Goal: Information Seeking & Learning: Compare options

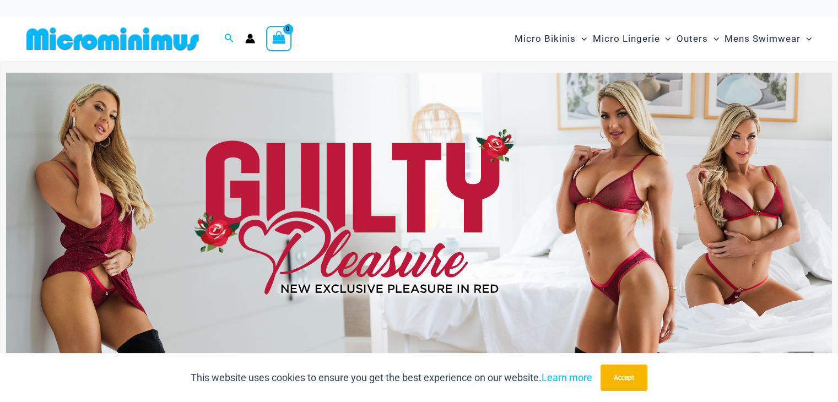
type input "**********"
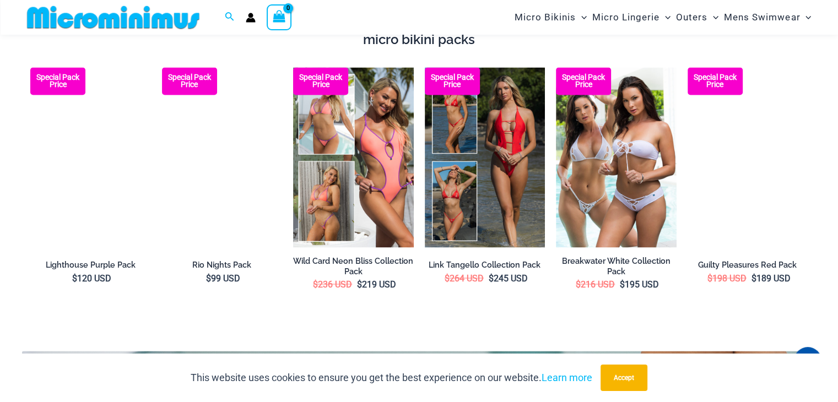
scroll to position [1874, 0]
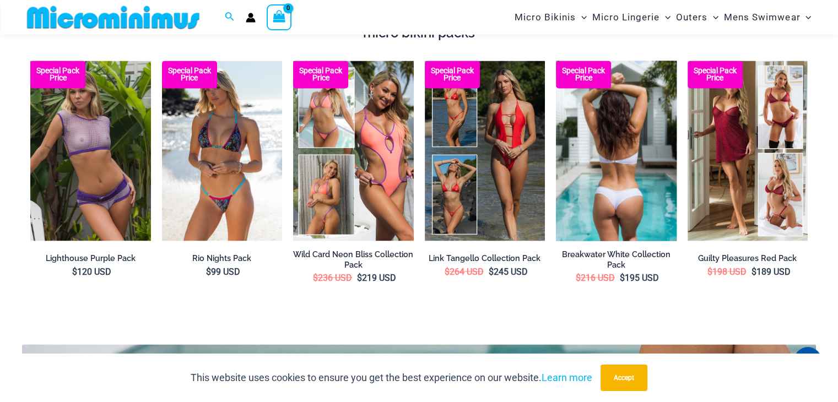
click at [645, 160] on img at bounding box center [616, 151] width 121 height 181
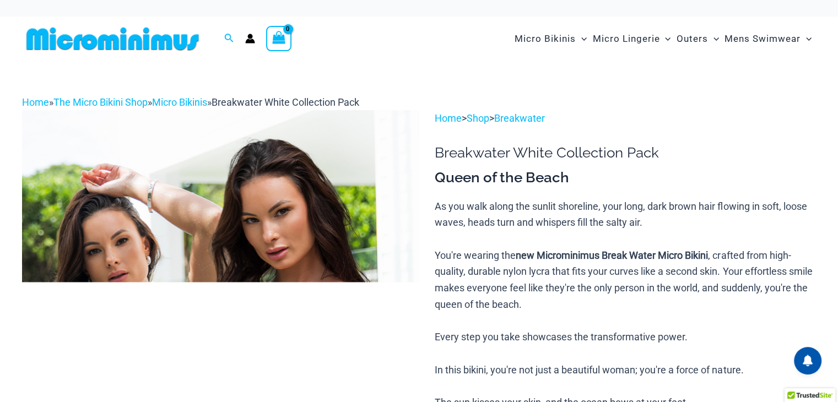
type input "**********"
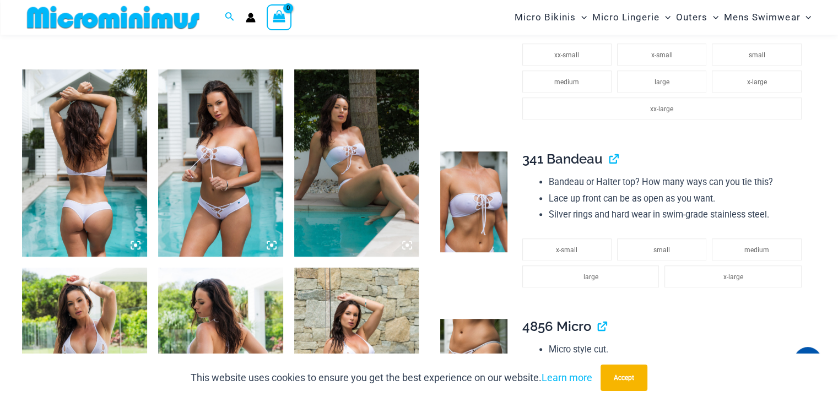
drag, startPoint x: 842, startPoint y: 31, endPoint x: 846, endPoint y: 93, distance: 61.3
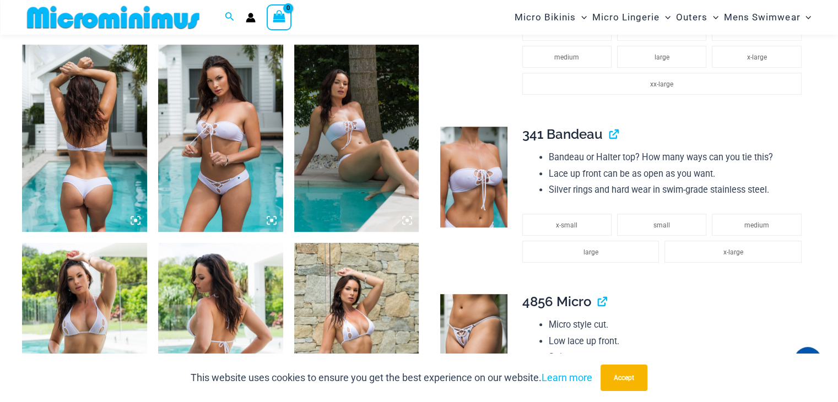
click at [189, 134] on img at bounding box center [220, 138] width 125 height 187
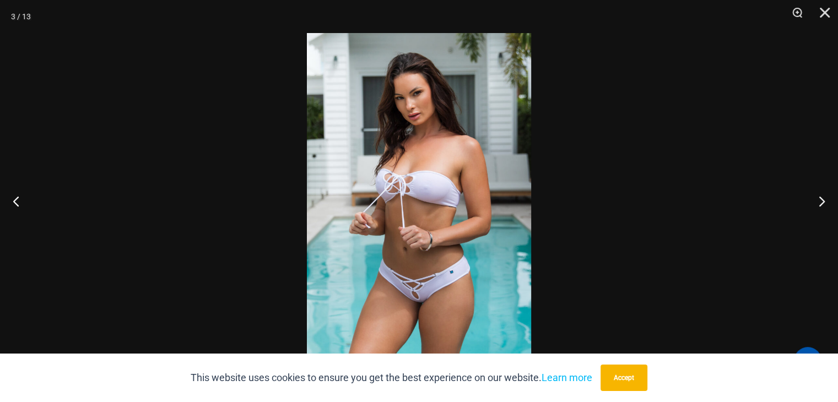
click at [403, 293] on img at bounding box center [419, 201] width 224 height 336
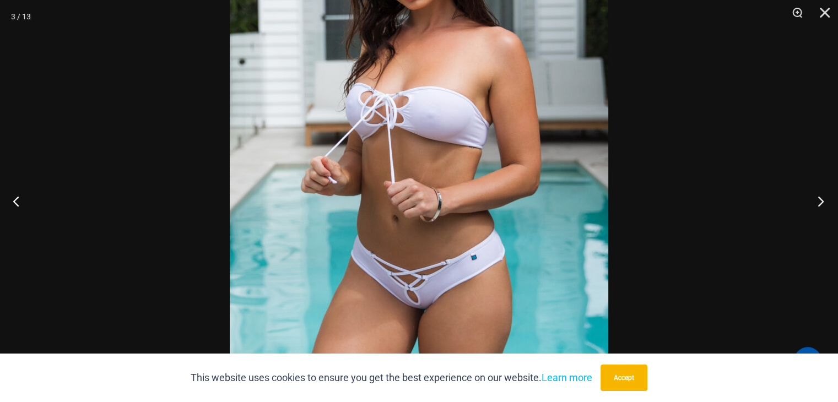
click at [815, 199] on button "Next" at bounding box center [817, 201] width 41 height 55
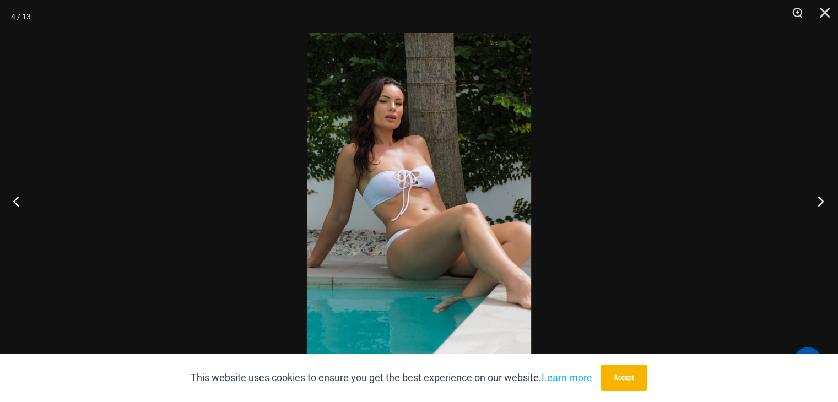
click at [815, 199] on button "Next" at bounding box center [817, 201] width 41 height 55
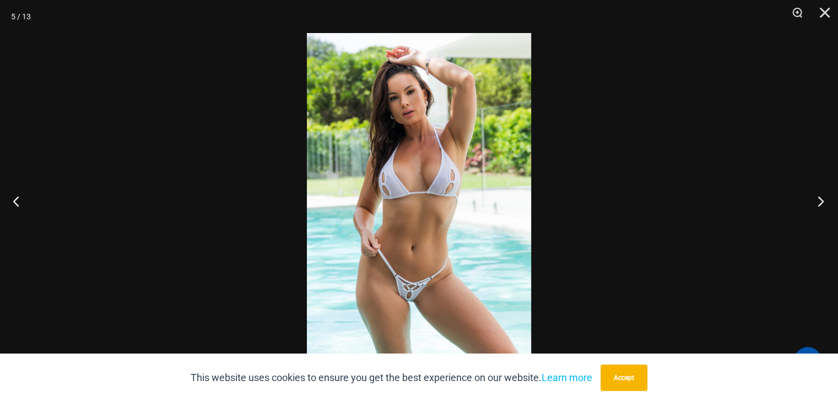
click at [815, 199] on button "Next" at bounding box center [817, 201] width 41 height 55
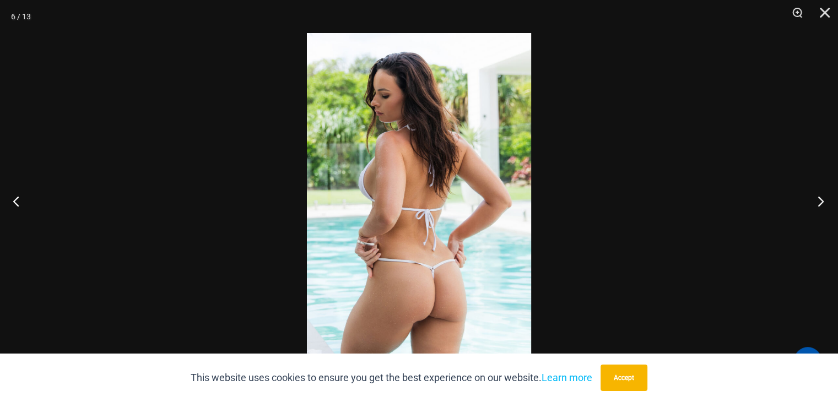
click at [815, 199] on button "Next" at bounding box center [817, 201] width 41 height 55
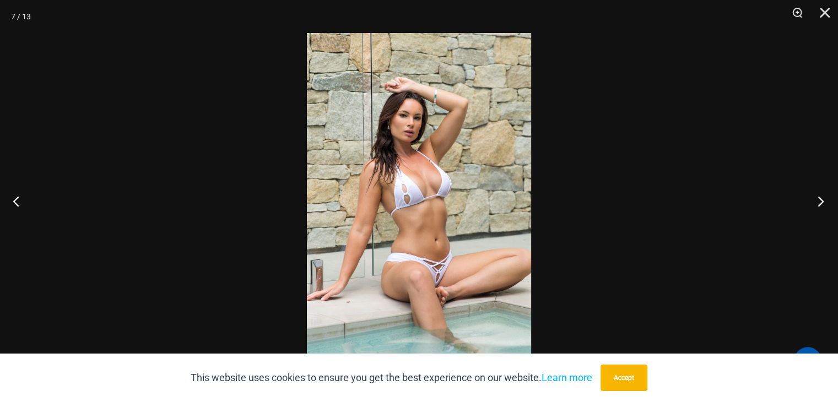
click at [815, 199] on button "Next" at bounding box center [817, 201] width 41 height 55
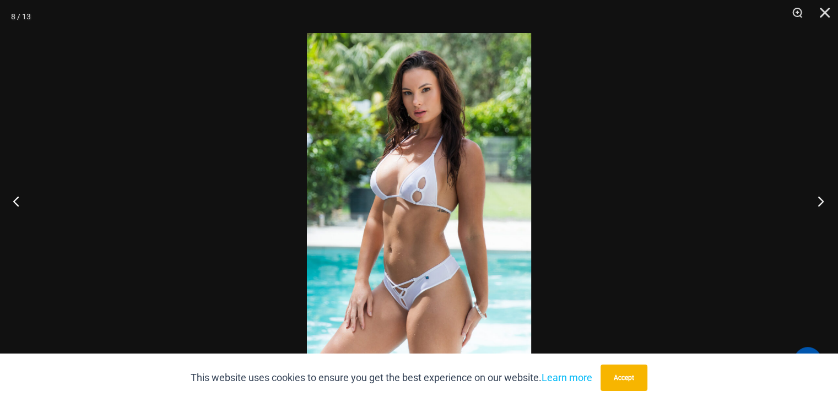
click at [815, 199] on button "Next" at bounding box center [817, 201] width 41 height 55
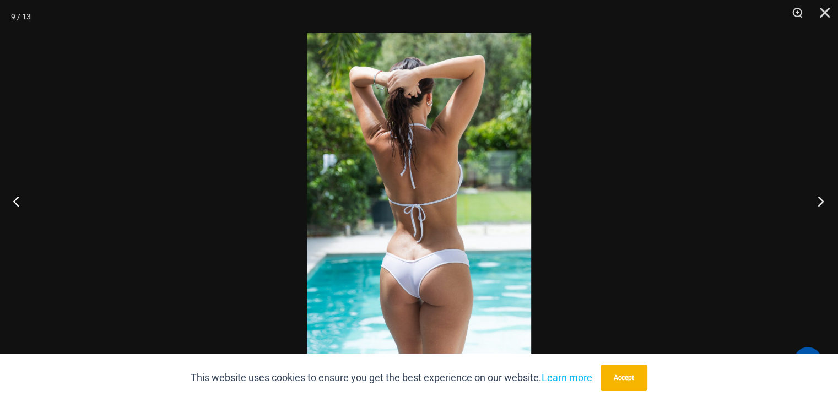
click at [815, 199] on button "Next" at bounding box center [817, 201] width 41 height 55
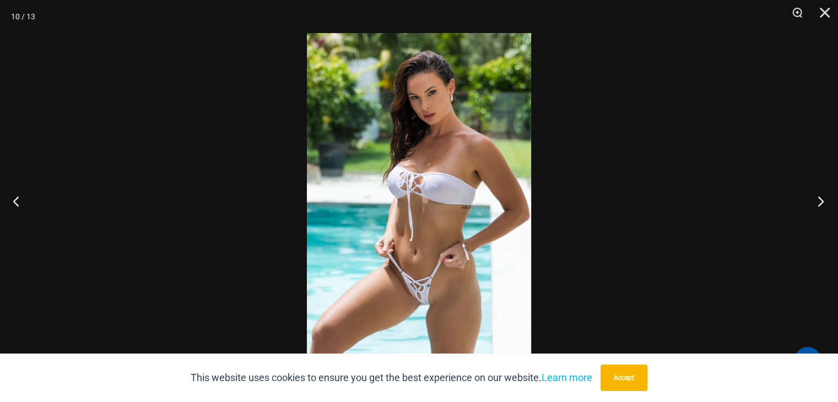
click at [815, 199] on button "Next" at bounding box center [817, 201] width 41 height 55
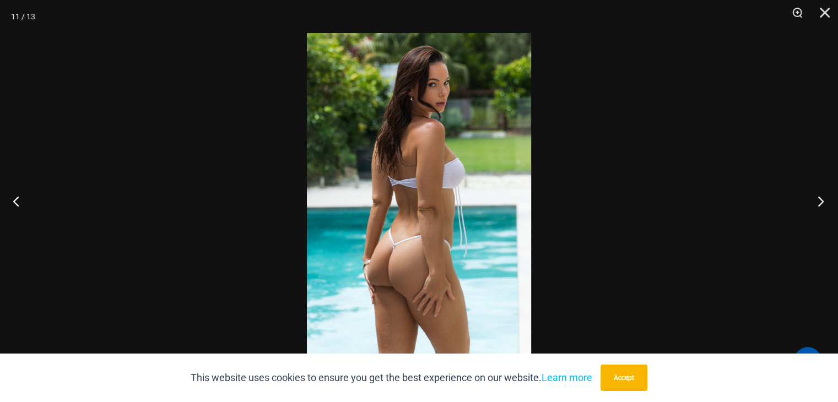
click at [815, 199] on button "Next" at bounding box center [817, 201] width 41 height 55
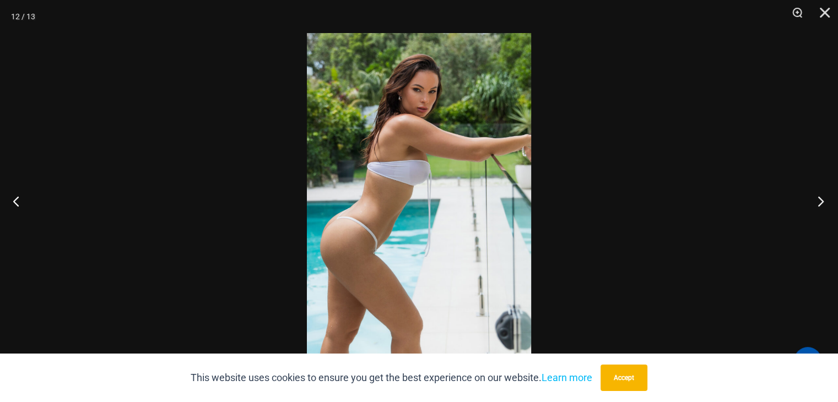
click at [815, 199] on button "Next" at bounding box center [817, 201] width 41 height 55
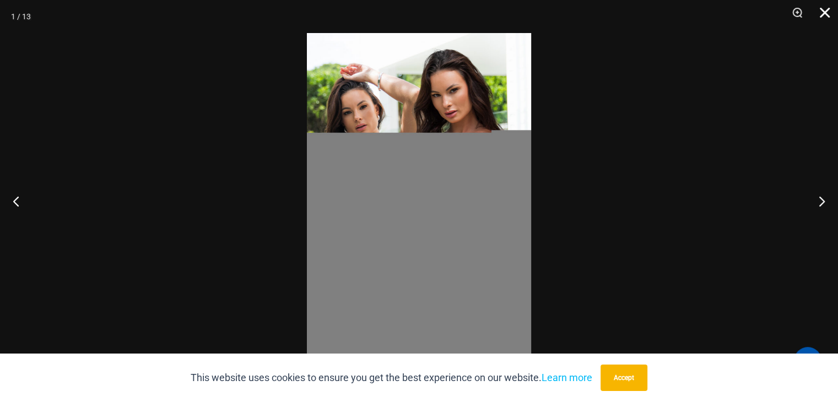
click at [822, 14] on button "Close" at bounding box center [821, 16] width 28 height 33
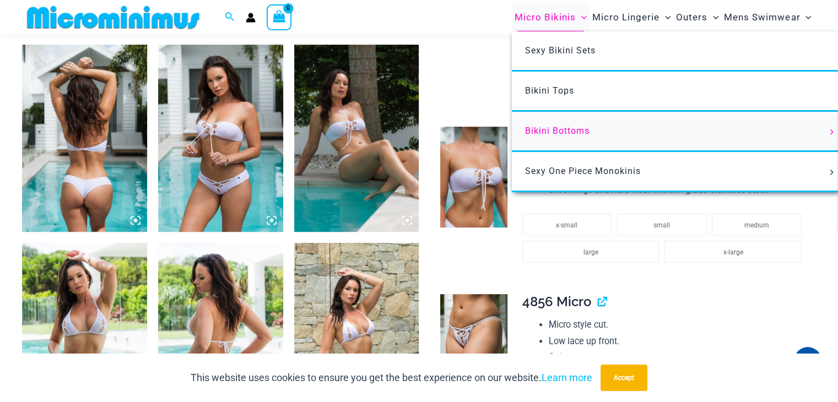
click at [569, 126] on span "Bikini Bottoms" at bounding box center [557, 131] width 64 height 10
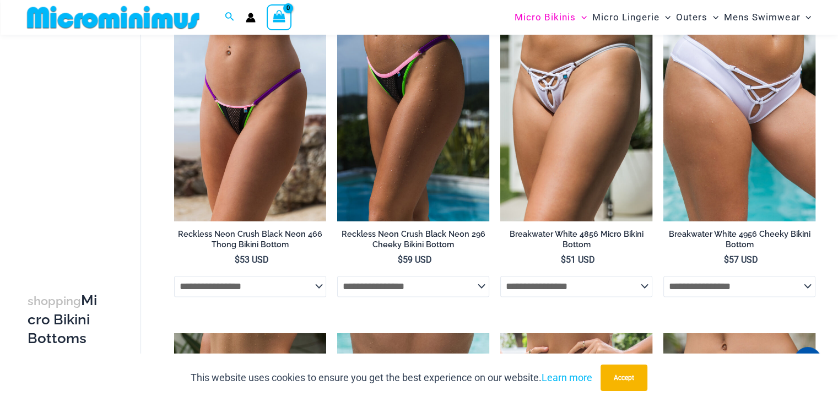
scroll to position [1334, 0]
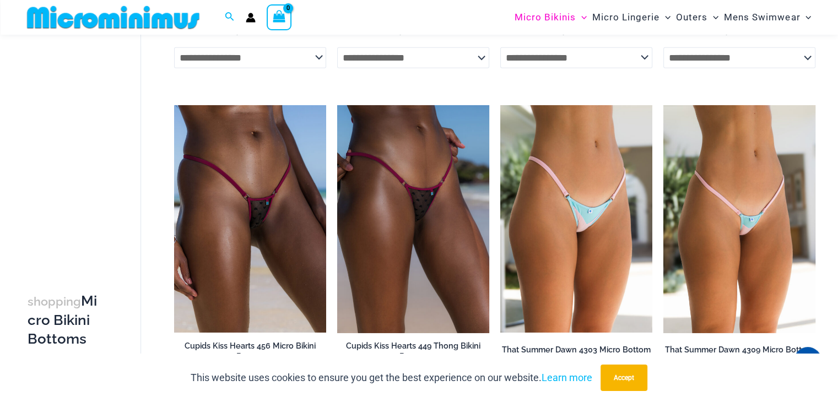
scroll to position [2908, 0]
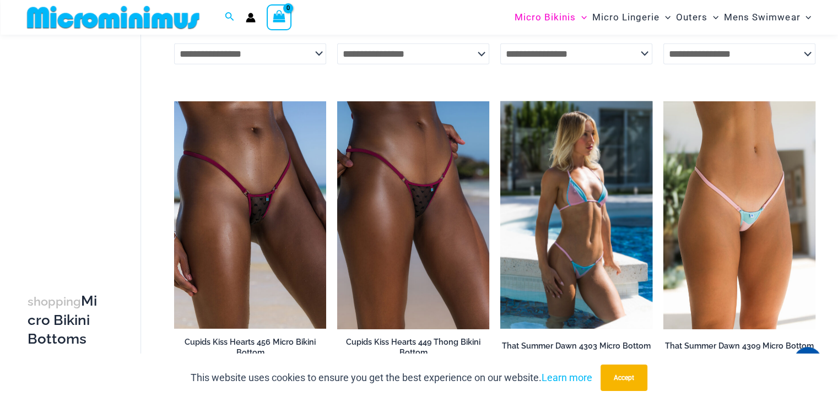
click at [607, 256] on img at bounding box center [576, 215] width 152 height 228
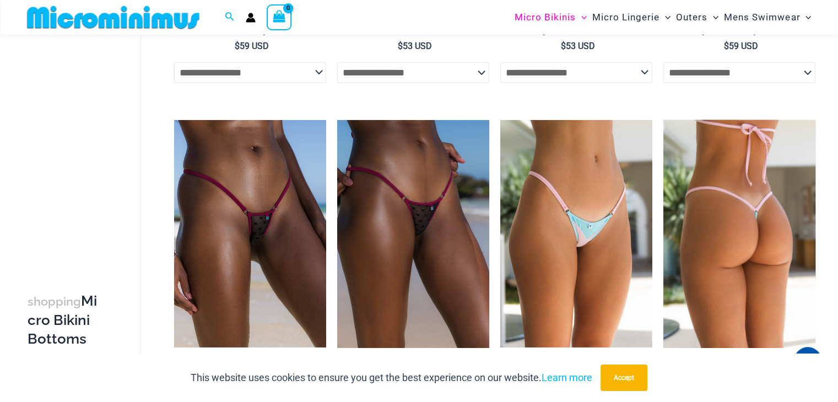
click at [719, 209] on img at bounding box center [740, 234] width 152 height 228
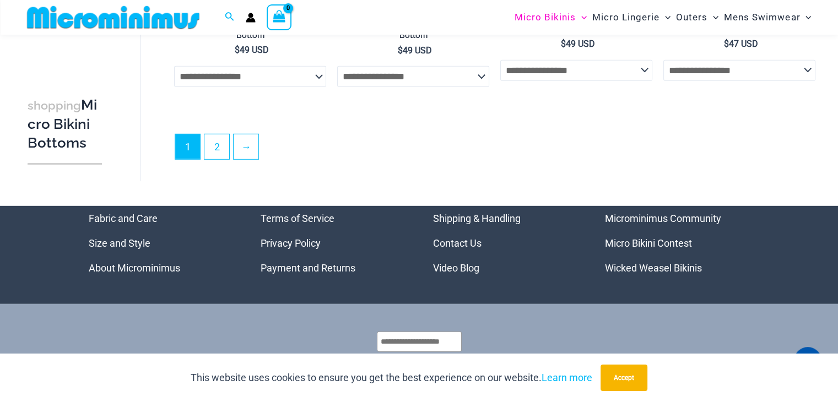
scroll to position [3255, 0]
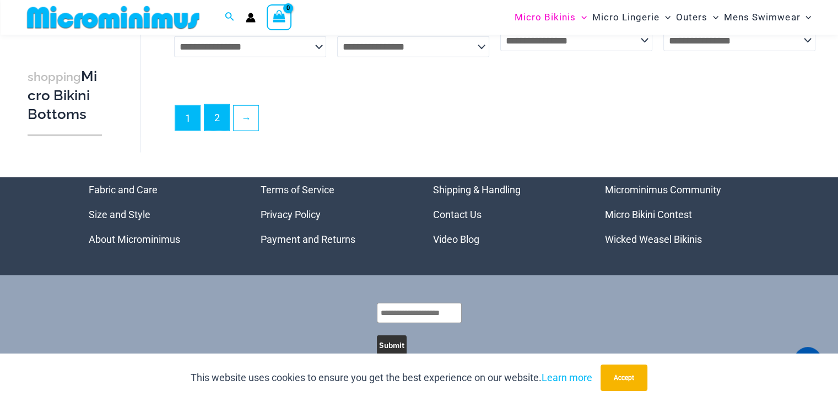
click at [214, 115] on link "2" at bounding box center [216, 118] width 25 height 26
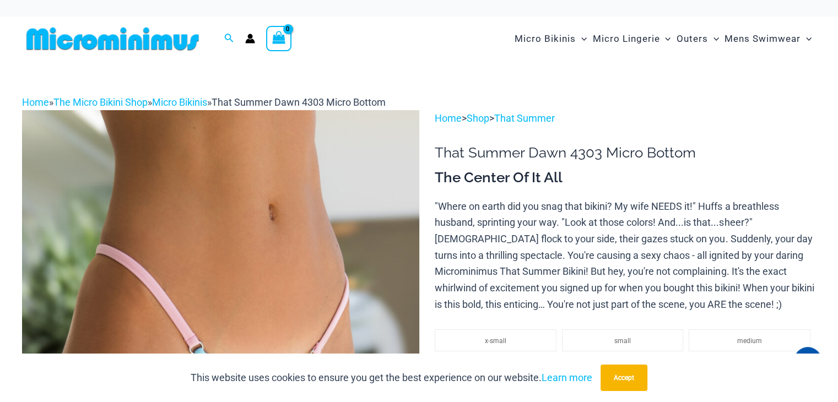
type input "**********"
click at [220, 229] on img at bounding box center [220, 408] width 397 height 596
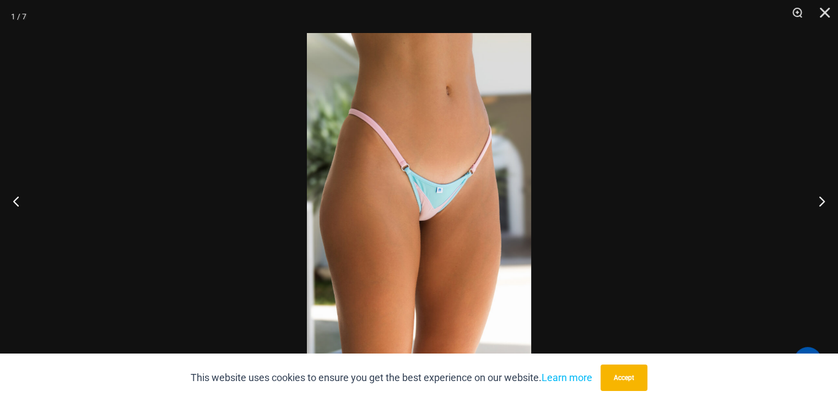
click at [442, 203] on img at bounding box center [419, 201] width 224 height 336
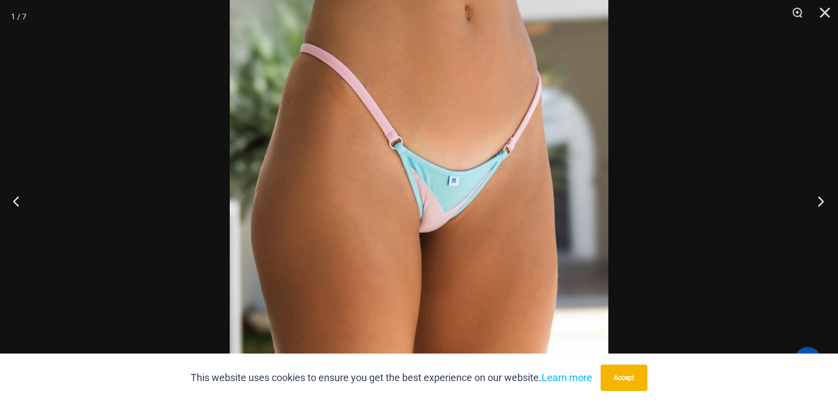
click at [813, 201] on button "Next" at bounding box center [817, 201] width 41 height 55
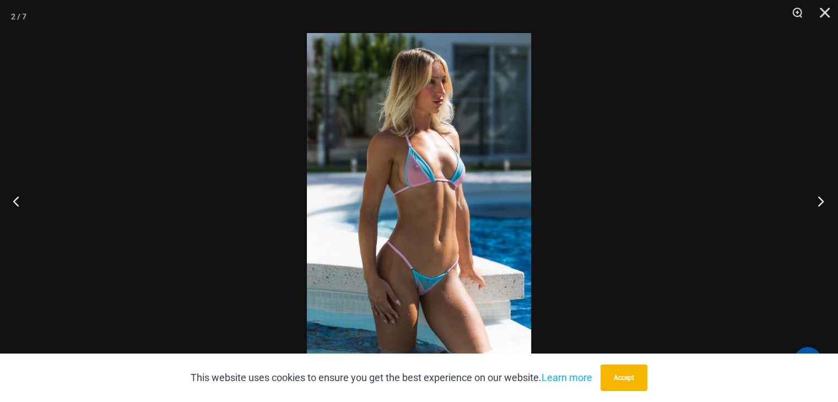
click at [813, 201] on button "Next" at bounding box center [817, 201] width 41 height 55
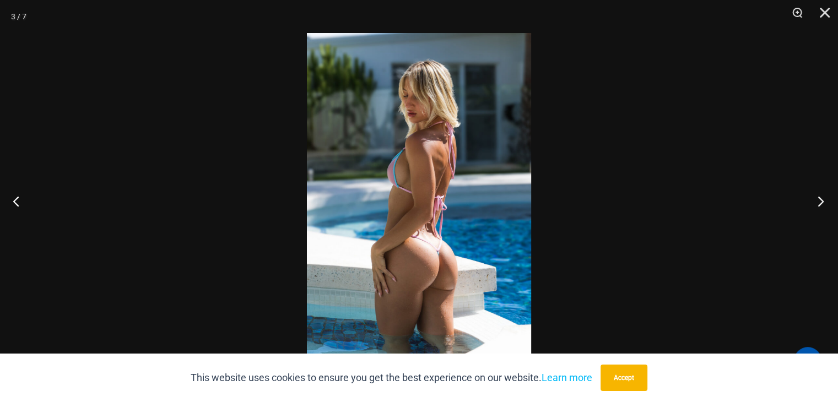
click at [813, 201] on button "Next" at bounding box center [817, 201] width 41 height 55
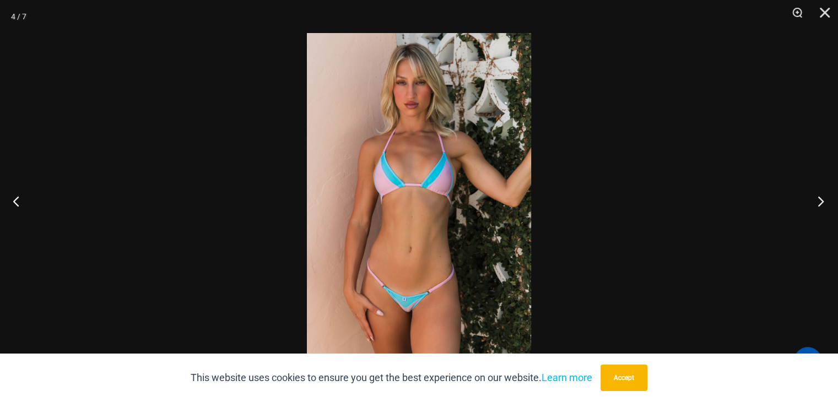
click at [813, 201] on button "Next" at bounding box center [817, 201] width 41 height 55
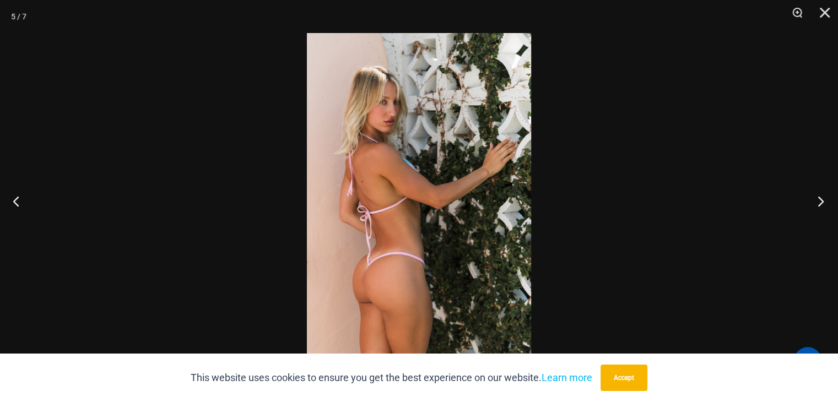
click at [818, 201] on button "Next" at bounding box center [817, 201] width 41 height 55
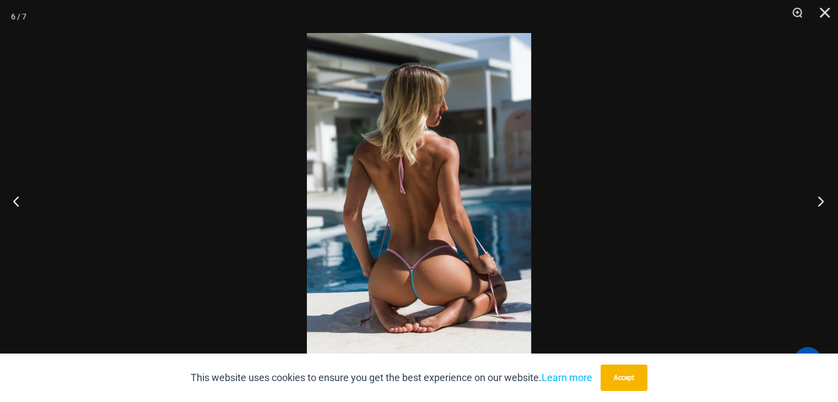
click at [818, 201] on button "Next" at bounding box center [817, 201] width 41 height 55
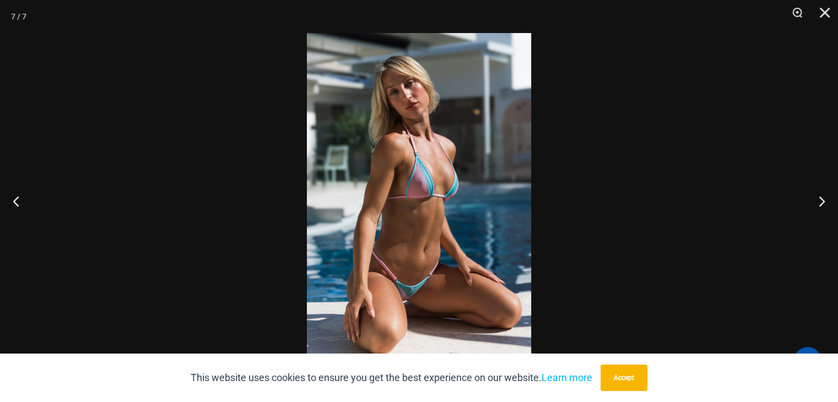
click at [389, 293] on img at bounding box center [419, 201] width 224 height 336
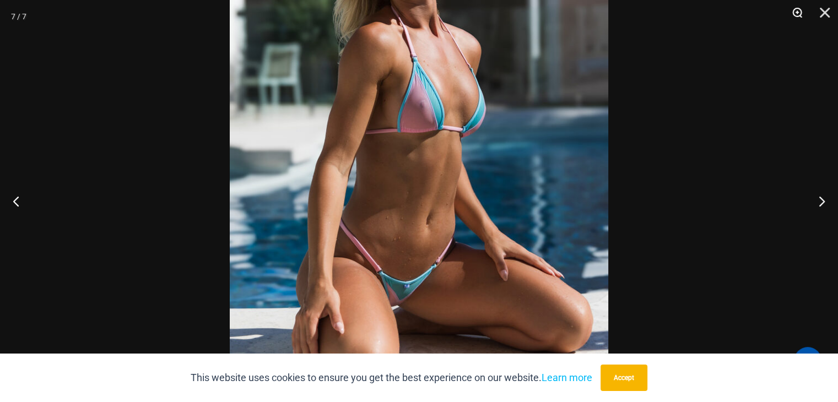
click at [795, 8] on button "Zoom" at bounding box center [794, 16] width 28 height 33
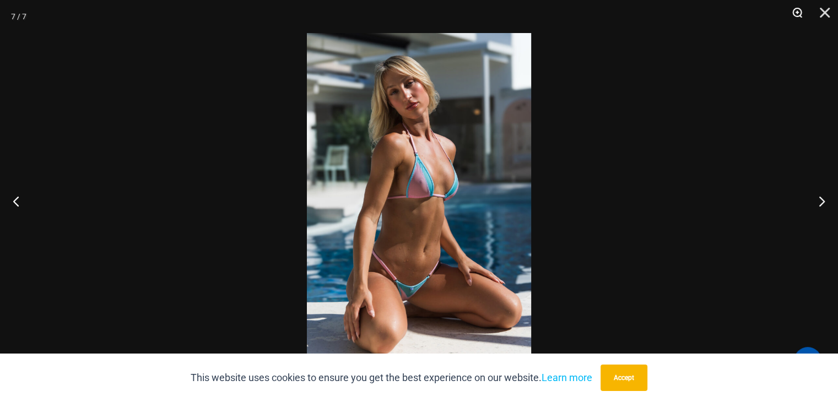
click at [795, 8] on button "Zoom" at bounding box center [794, 16] width 28 height 33
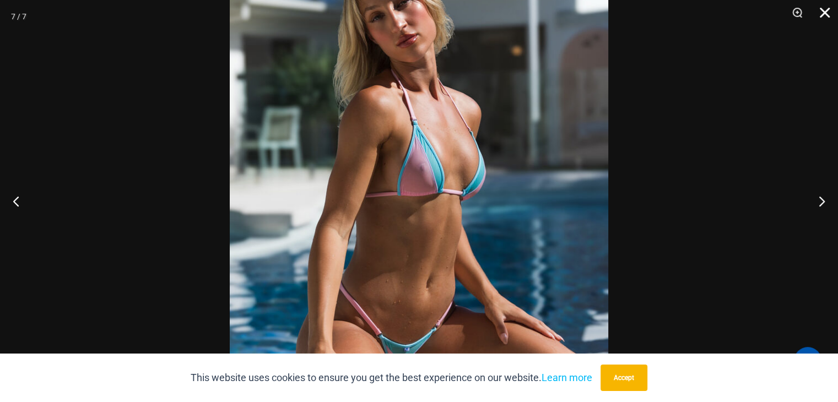
click at [823, 14] on button "Close" at bounding box center [821, 16] width 28 height 33
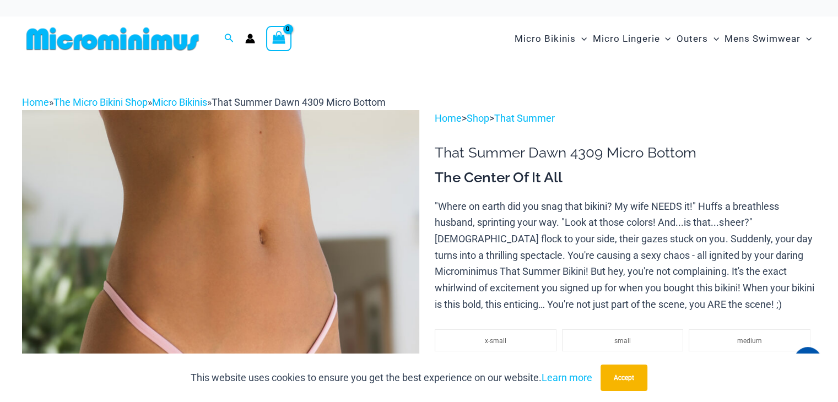
type input "**********"
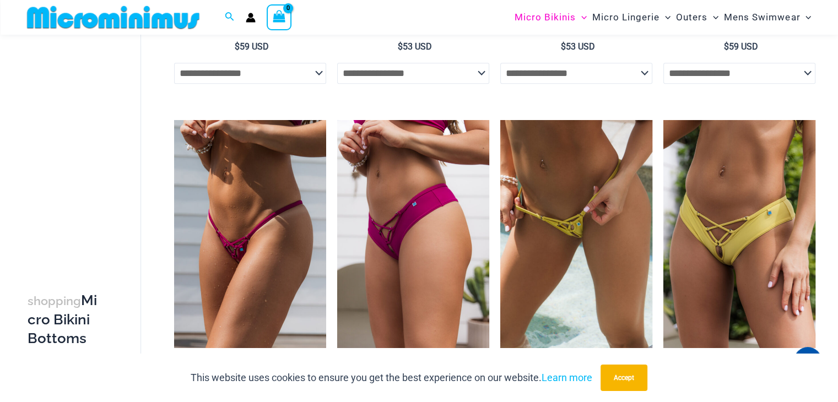
scroll to position [686, 0]
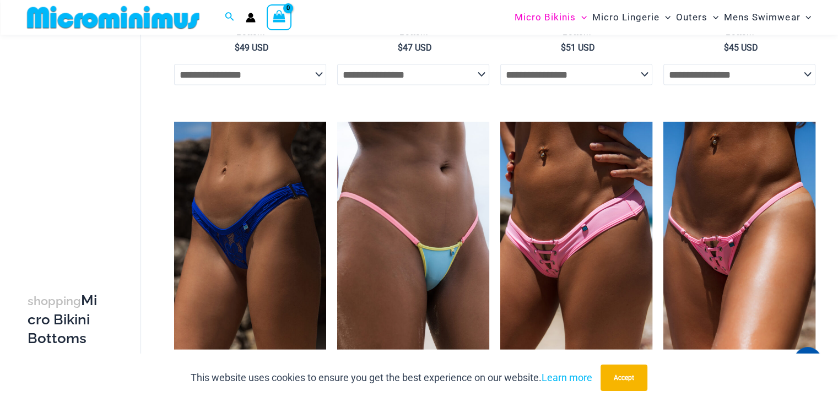
scroll to position [2039, 0]
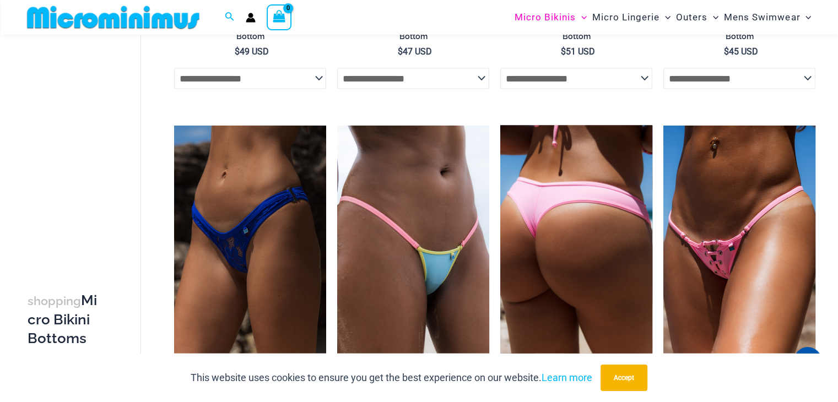
click at [615, 263] on img at bounding box center [576, 239] width 152 height 228
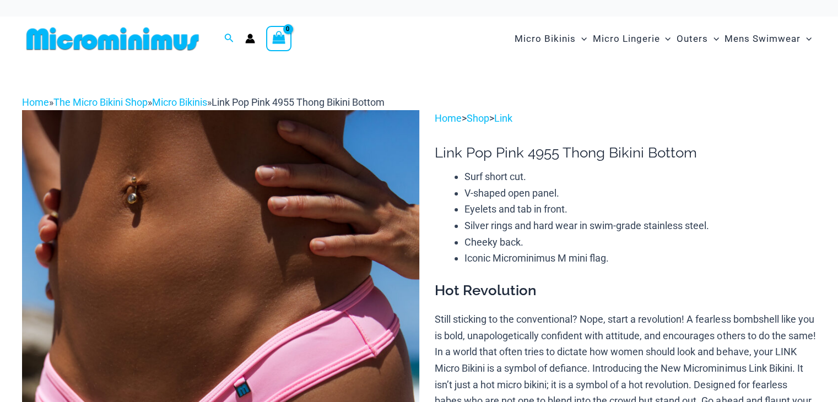
type input "**********"
click at [304, 289] on img at bounding box center [220, 408] width 397 height 596
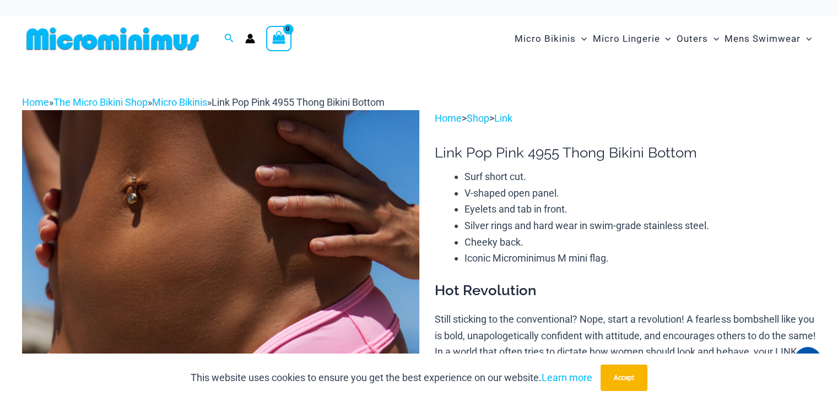
click at [184, 275] on img at bounding box center [220, 408] width 397 height 596
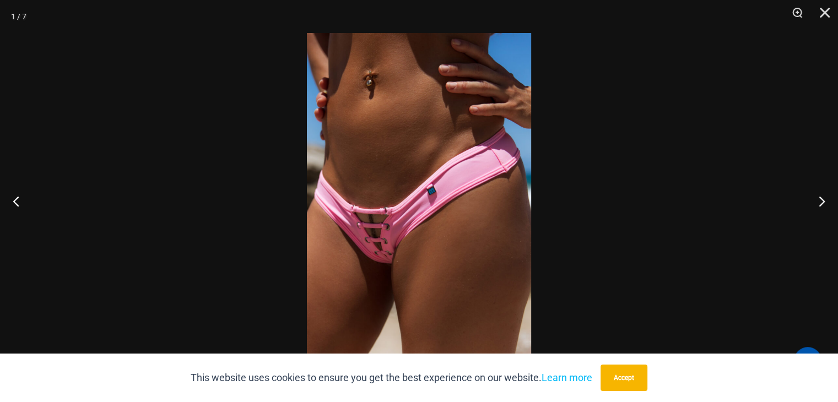
click at [366, 261] on img at bounding box center [419, 201] width 224 height 336
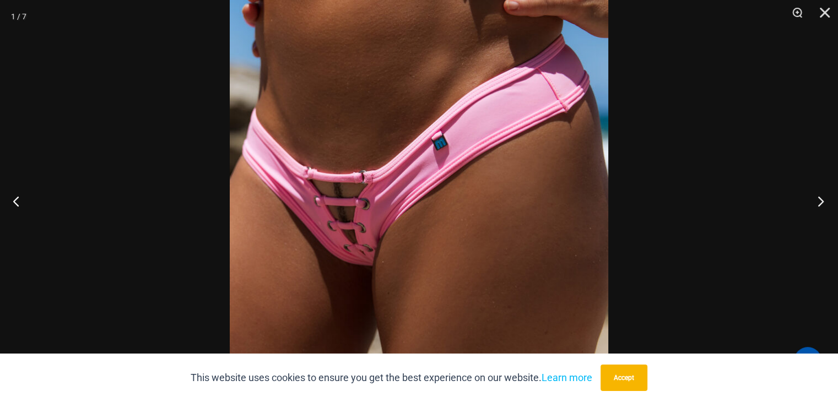
click at [822, 196] on button "Next" at bounding box center [817, 201] width 41 height 55
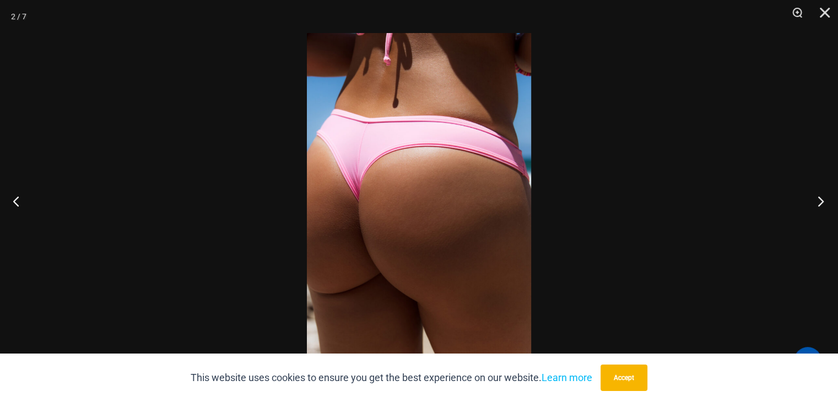
click at [822, 196] on button "Next" at bounding box center [817, 201] width 41 height 55
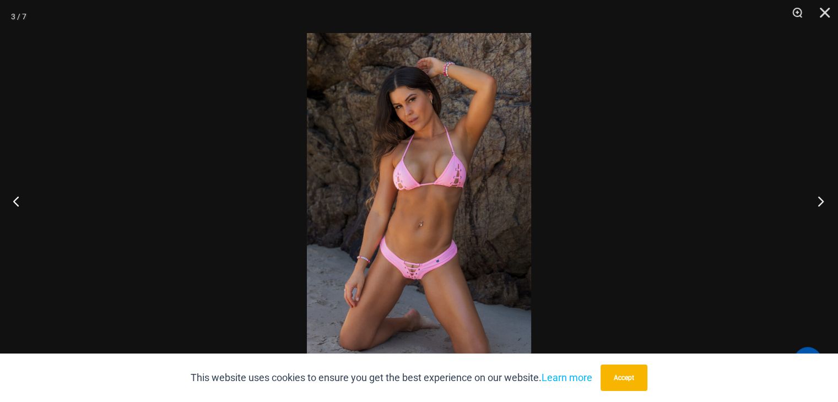
click at [822, 196] on button "Next" at bounding box center [817, 201] width 41 height 55
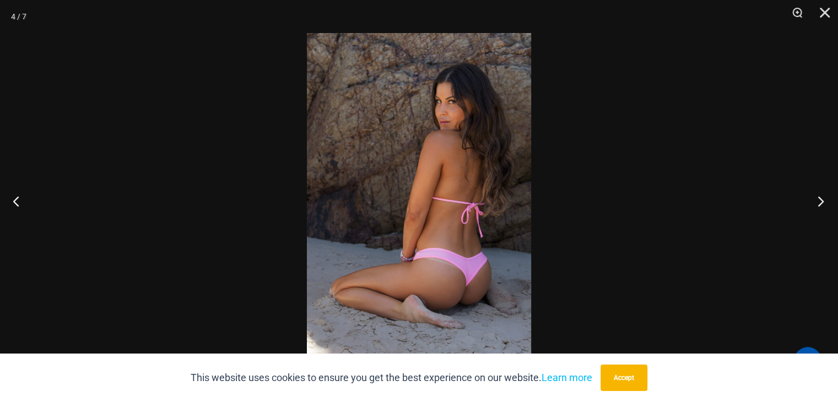
click at [822, 196] on button "Next" at bounding box center [817, 201] width 41 height 55
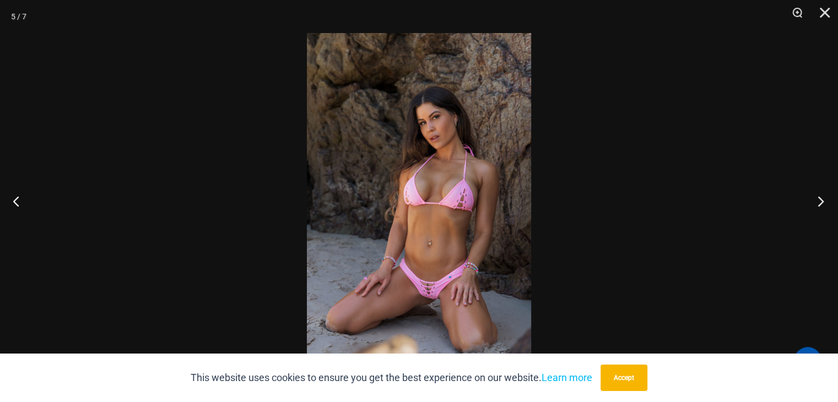
click at [822, 196] on button "Next" at bounding box center [817, 201] width 41 height 55
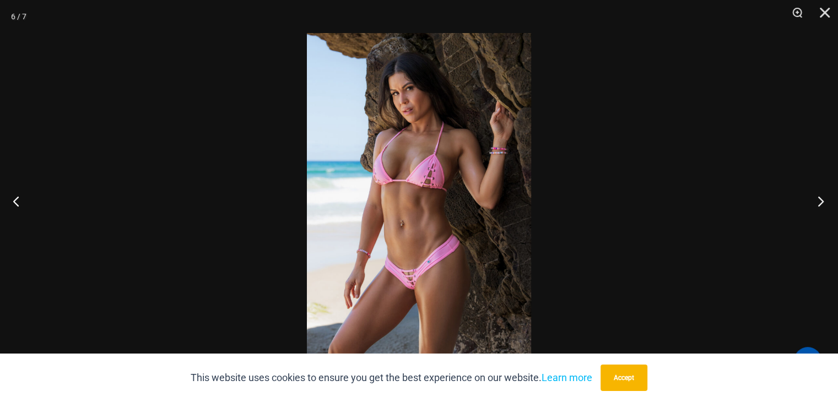
click at [822, 196] on button "Next" at bounding box center [817, 201] width 41 height 55
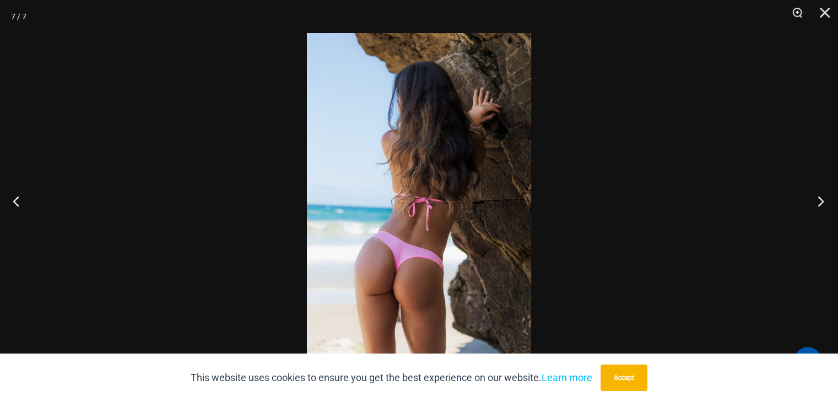
click at [822, 196] on button "Next" at bounding box center [817, 201] width 41 height 55
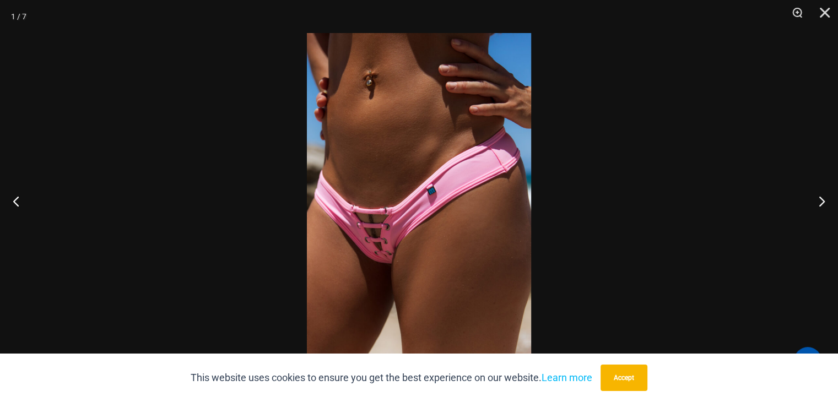
click at [364, 255] on img at bounding box center [419, 201] width 224 height 336
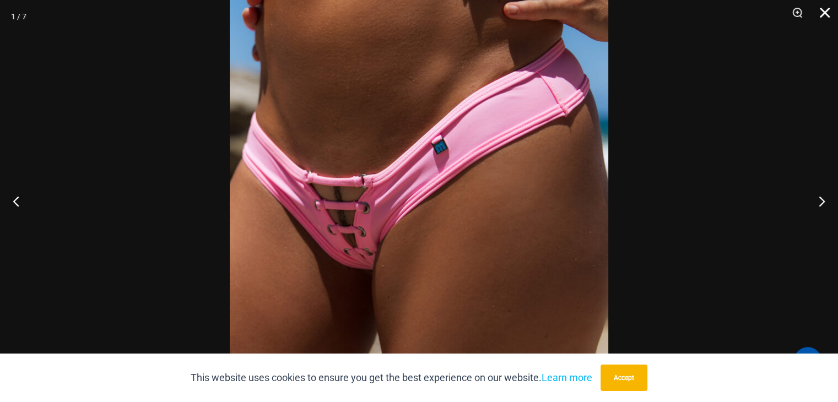
click at [824, 11] on button "Close" at bounding box center [821, 16] width 28 height 33
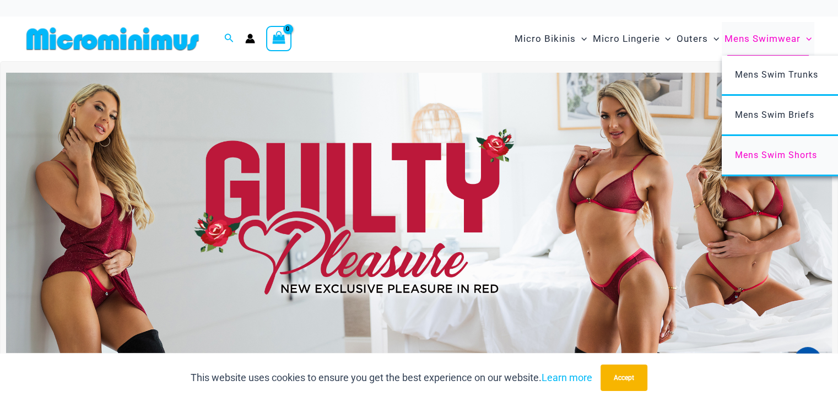
type input "**********"
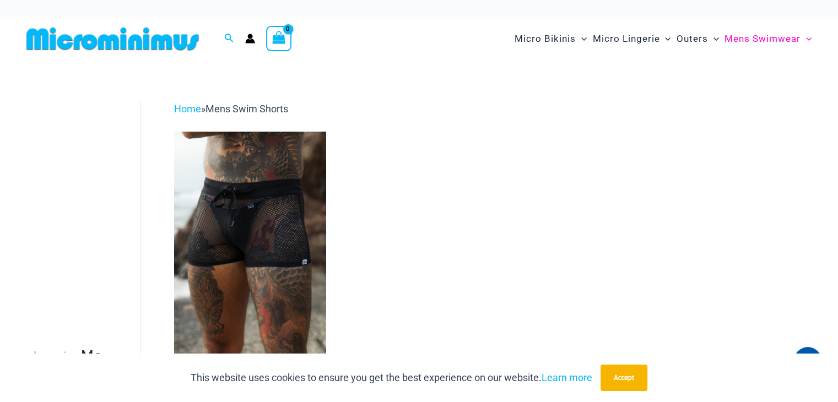
type input "**********"
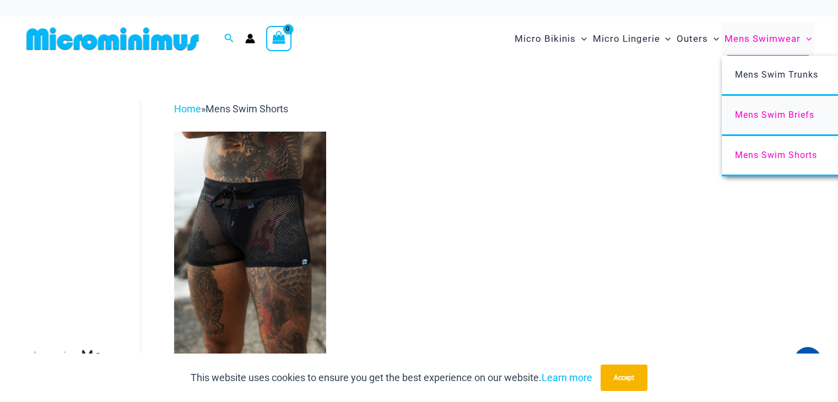
click at [788, 112] on span "Mens Swim Briefs" at bounding box center [774, 115] width 79 height 10
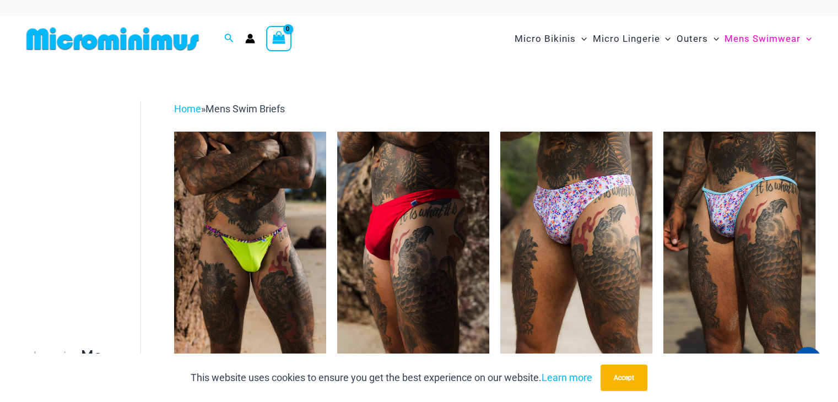
type input "**********"
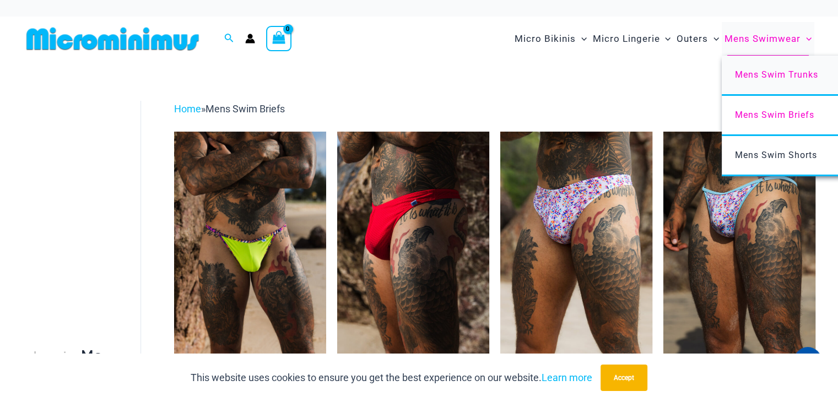
click at [773, 74] on span "Mens Swim Trunks" at bounding box center [776, 74] width 83 height 10
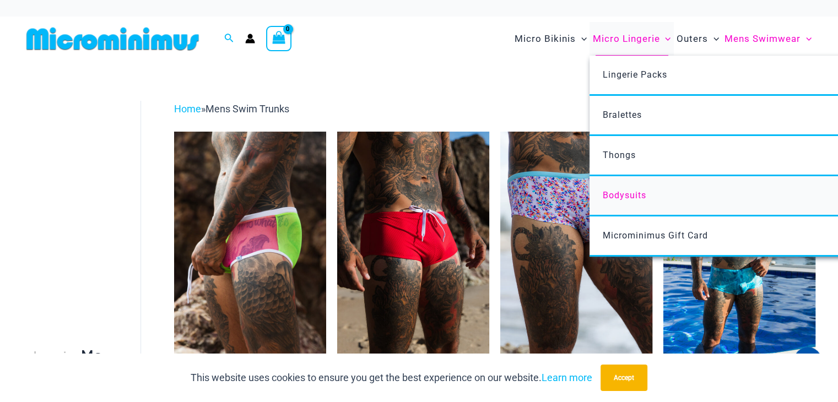
click at [627, 197] on span "Bodysuits" at bounding box center [625, 195] width 44 height 10
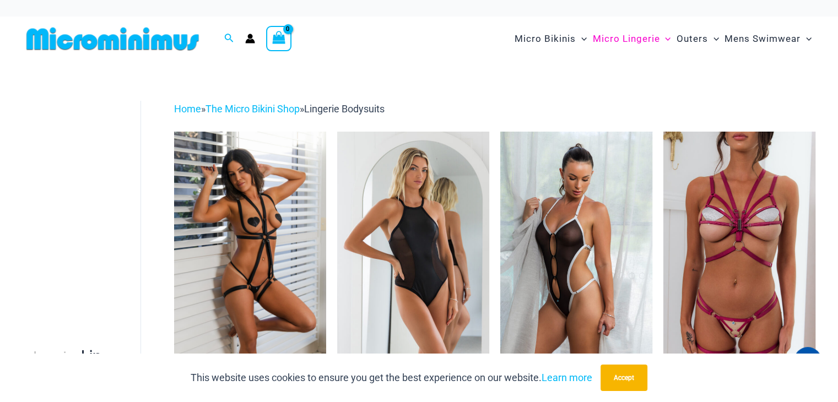
type input "**********"
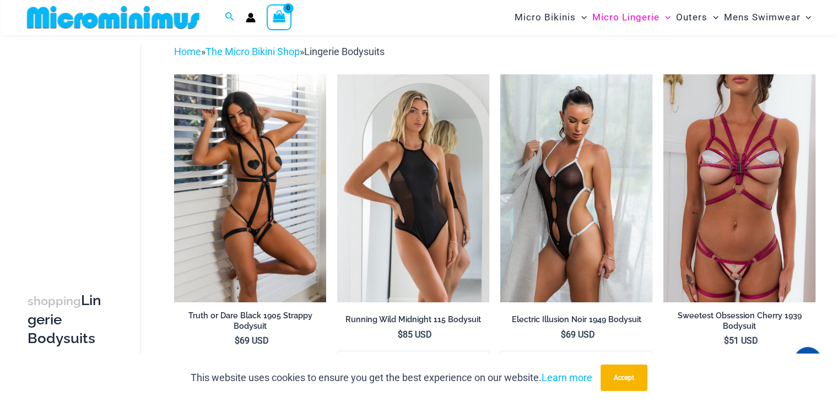
scroll to position [36, 0]
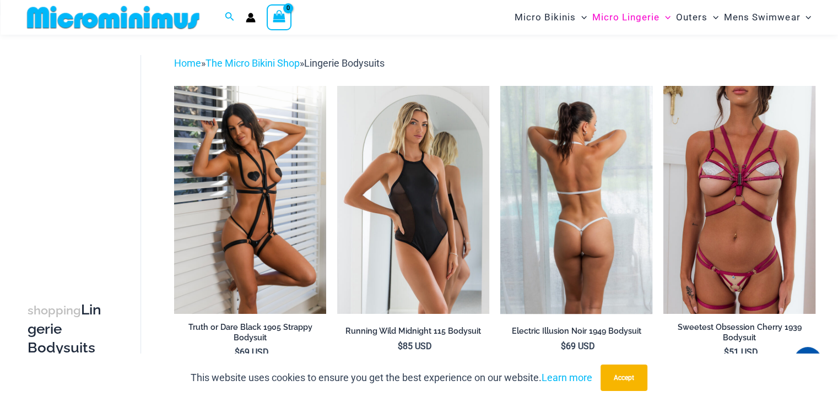
click at [594, 238] on img at bounding box center [576, 200] width 152 height 228
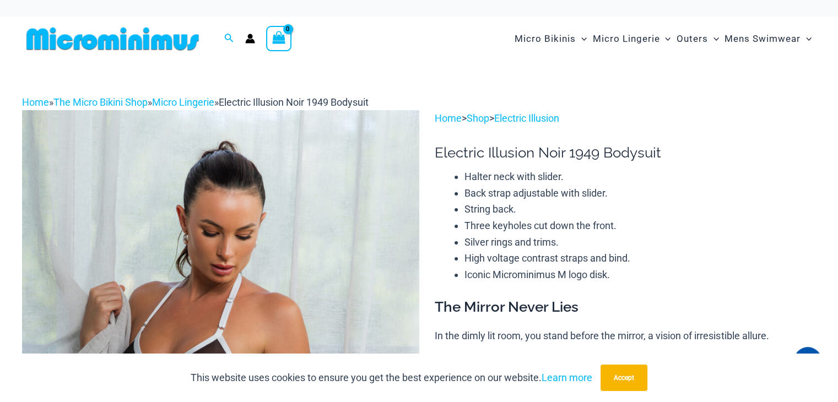
type input "**********"
